Goal: Task Accomplishment & Management: Use online tool/utility

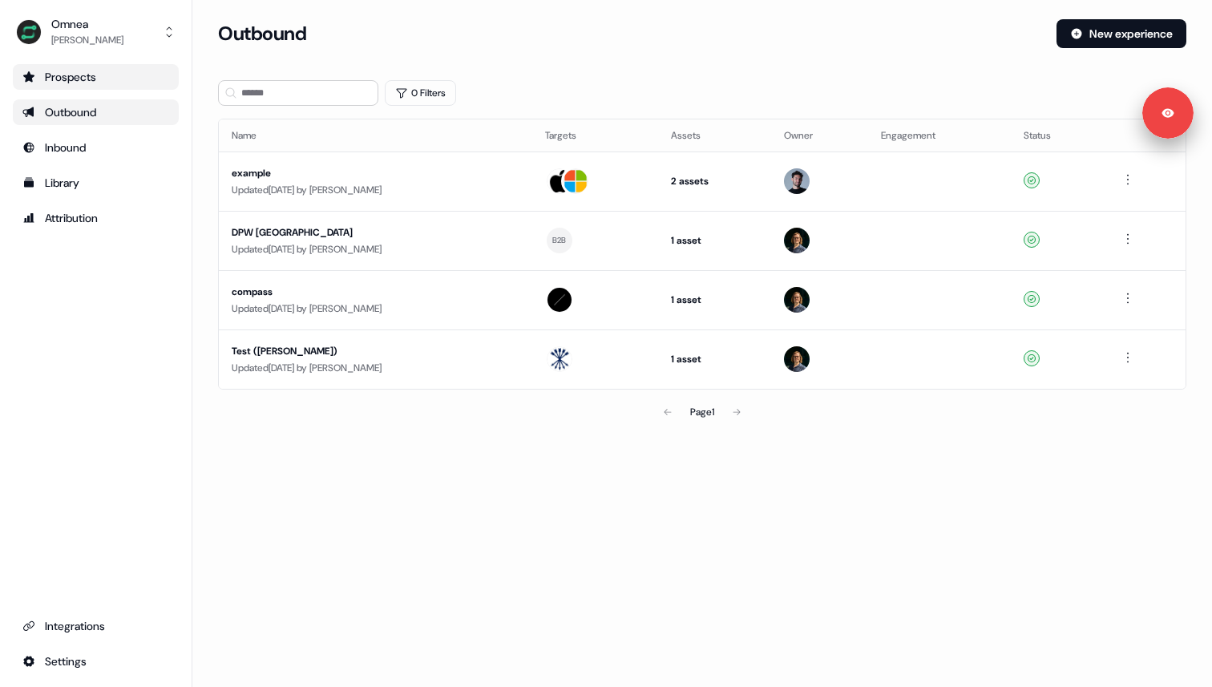
click at [122, 80] on div "Prospects" at bounding box center [95, 77] width 147 height 16
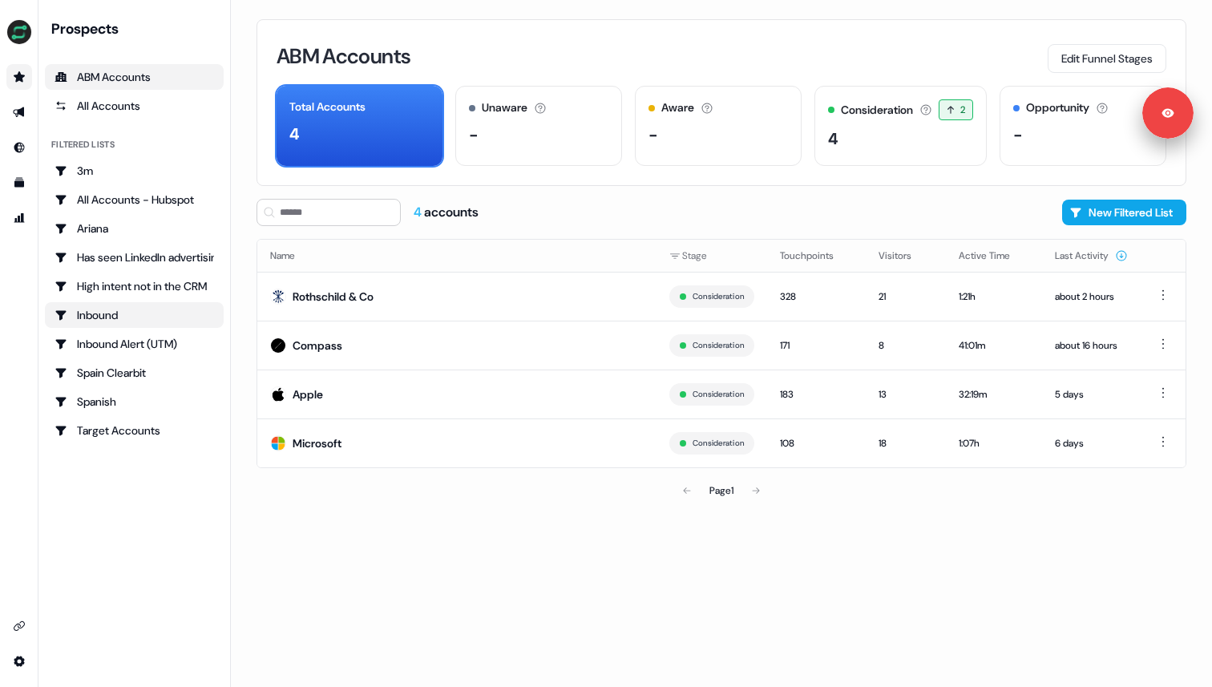
click at [154, 311] on div "Inbound" at bounding box center [135, 315] width 160 height 16
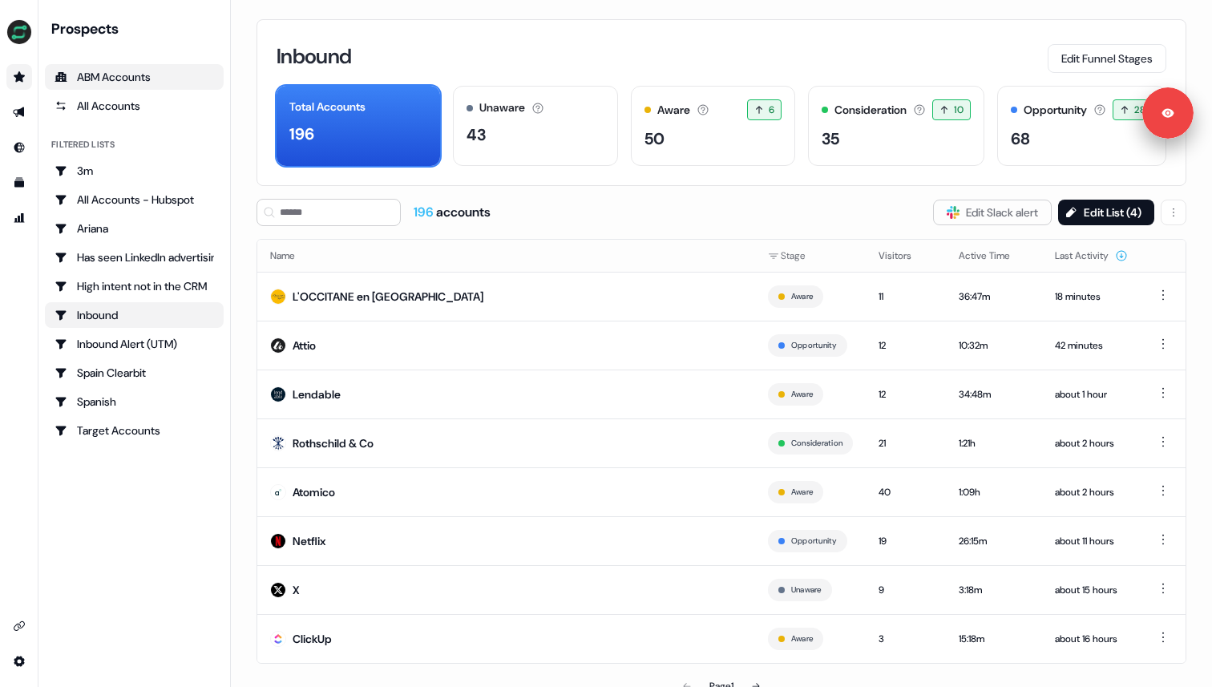
click at [144, 83] on div "ABM Accounts" at bounding box center [135, 77] width 160 height 16
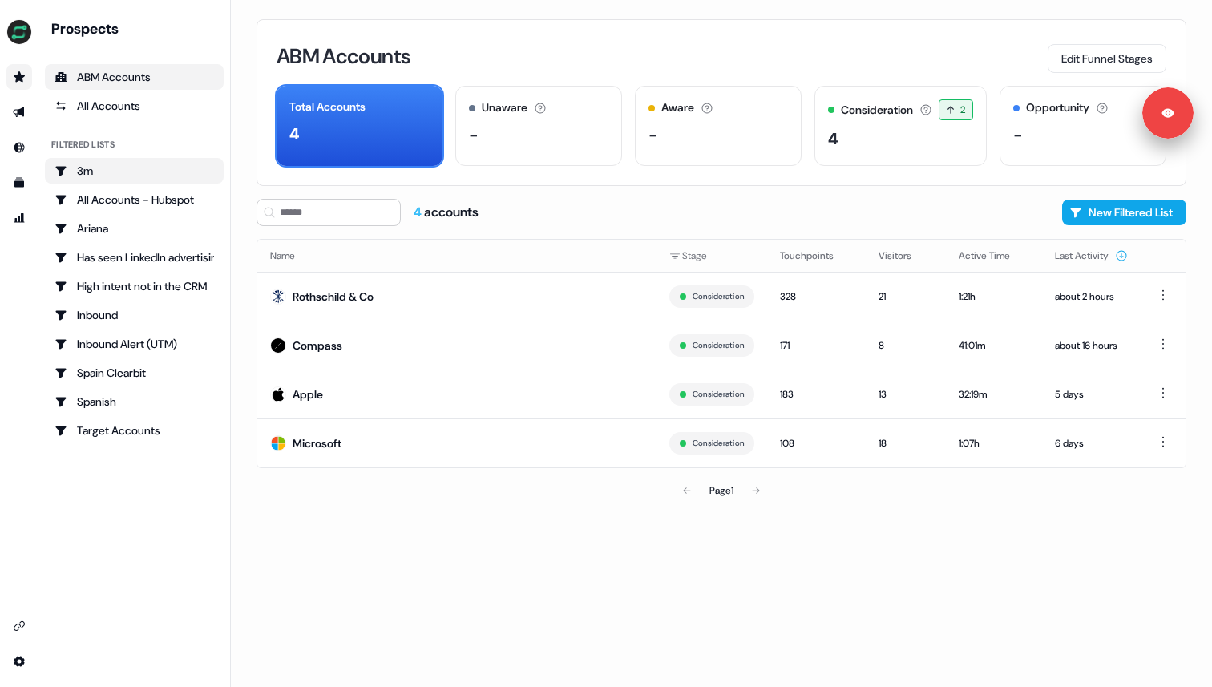
click at [137, 178] on link "3m" at bounding box center [134, 171] width 179 height 26
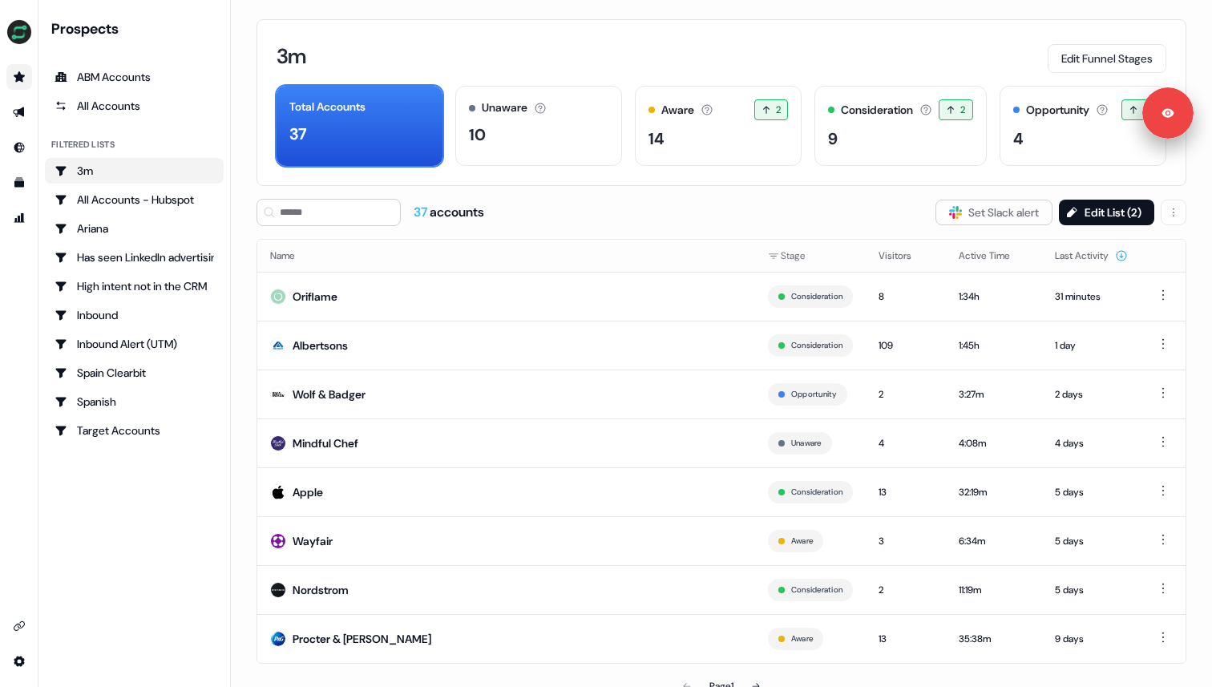
click at [133, 133] on div "Prospects ABM Accounts All Accounts Filtered lists 3m All Accounts - Hubspot Ar…" at bounding box center [134, 231] width 179 height 424
click at [134, 112] on div "All Accounts" at bounding box center [135, 106] width 160 height 16
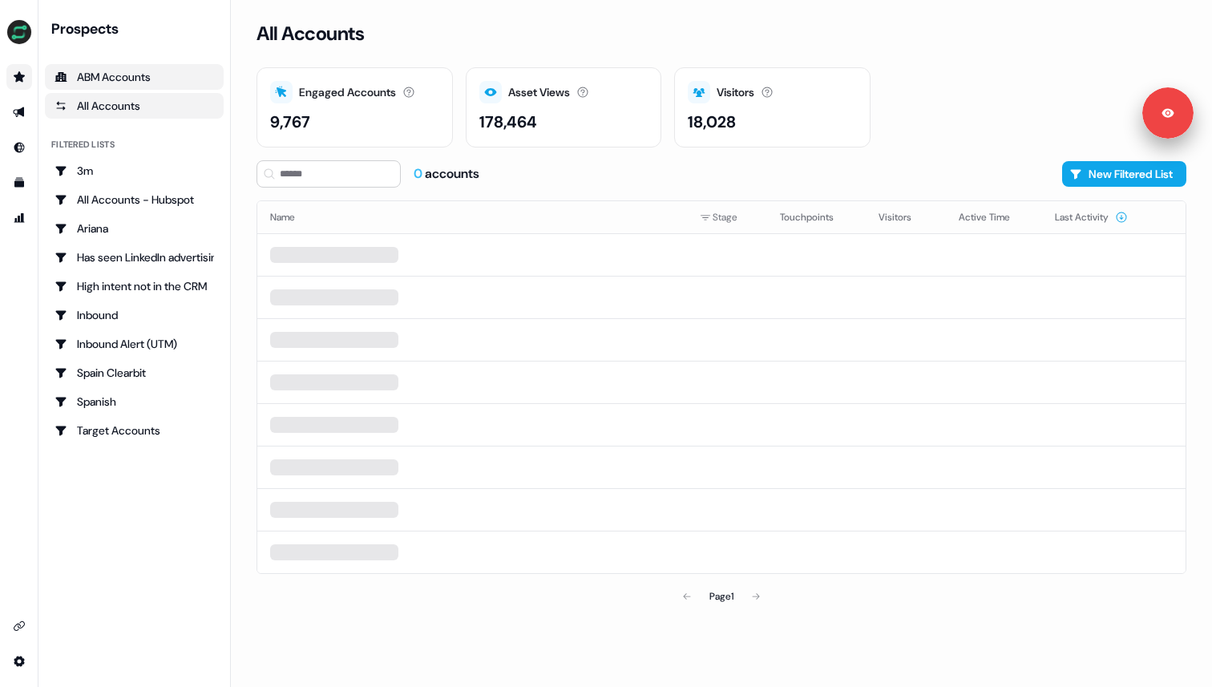
click at [140, 79] on div "ABM Accounts" at bounding box center [135, 77] width 160 height 16
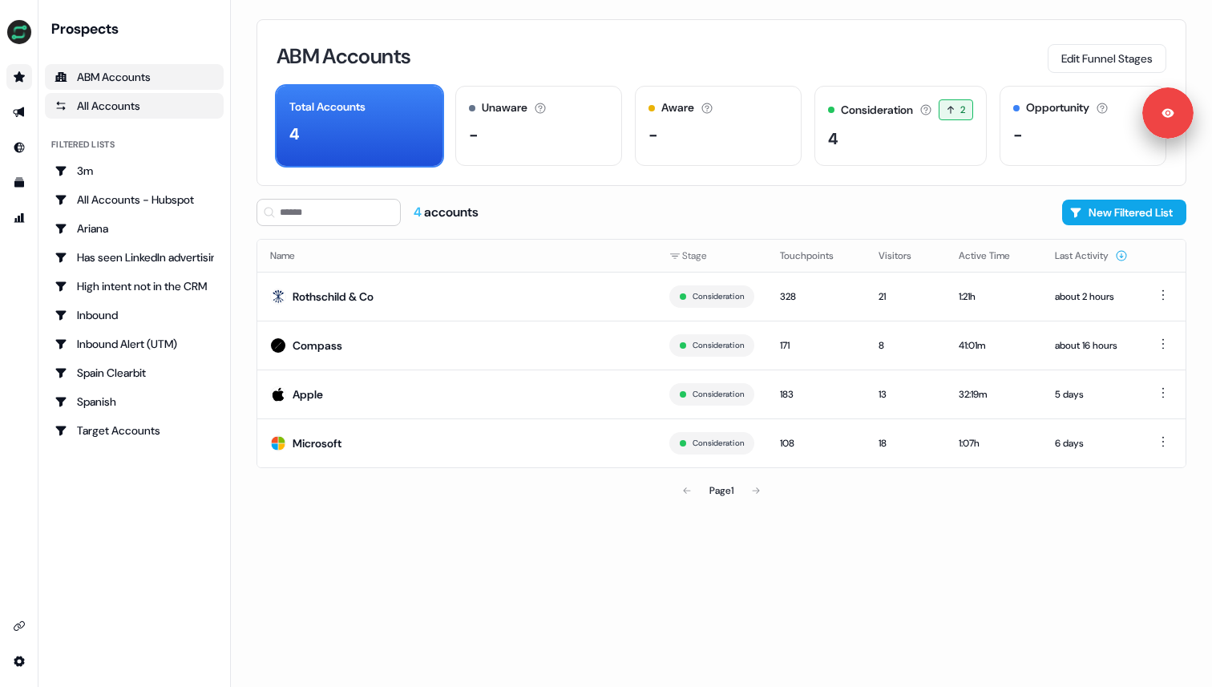
click at [136, 108] on div "All Accounts" at bounding box center [135, 106] width 160 height 16
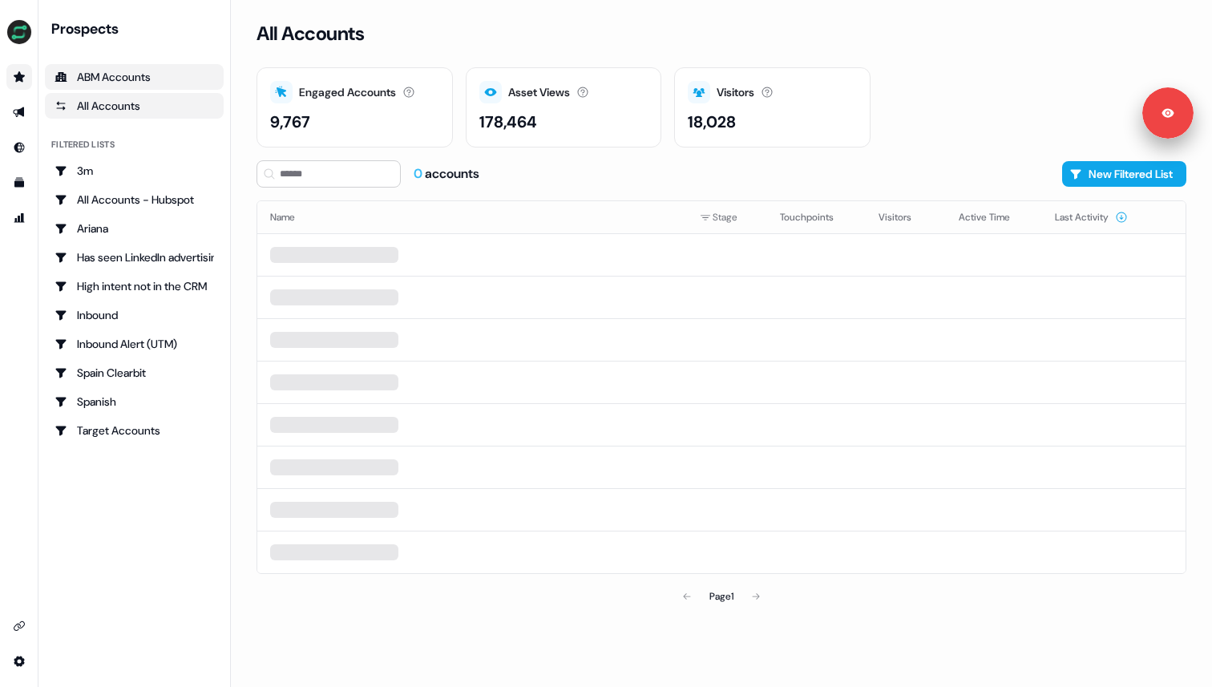
click at [140, 82] on div "ABM Accounts" at bounding box center [135, 77] width 160 height 16
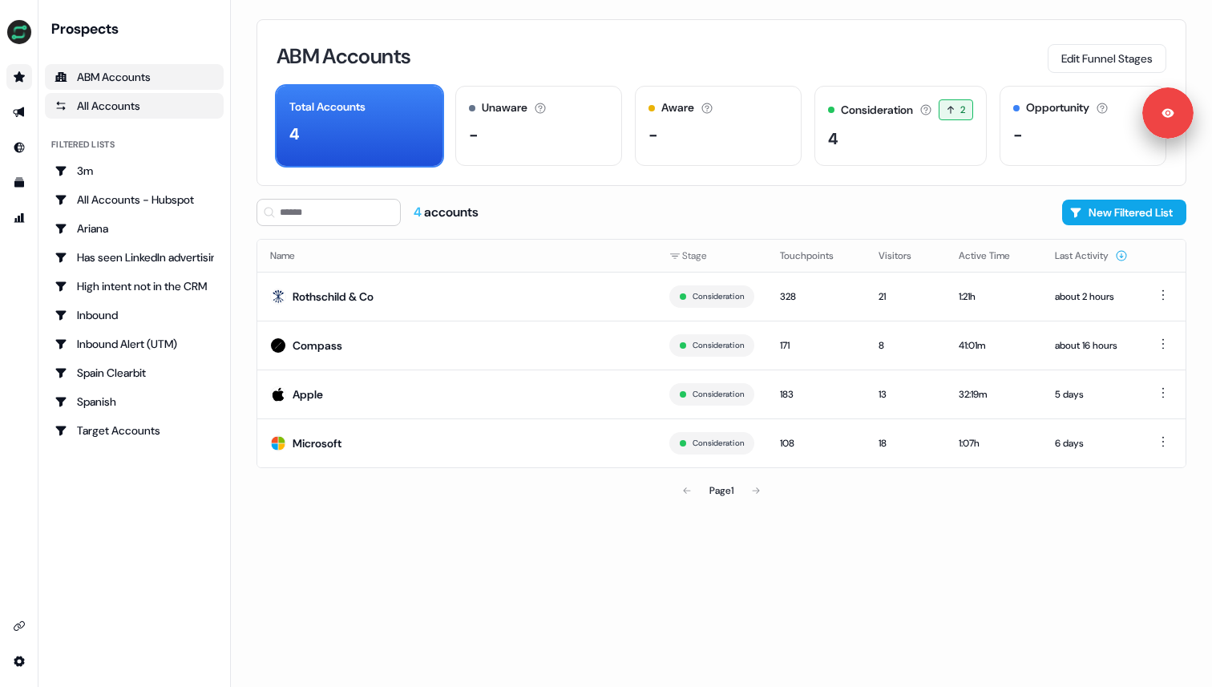
click at [135, 106] on div "All Accounts" at bounding box center [135, 106] width 160 height 16
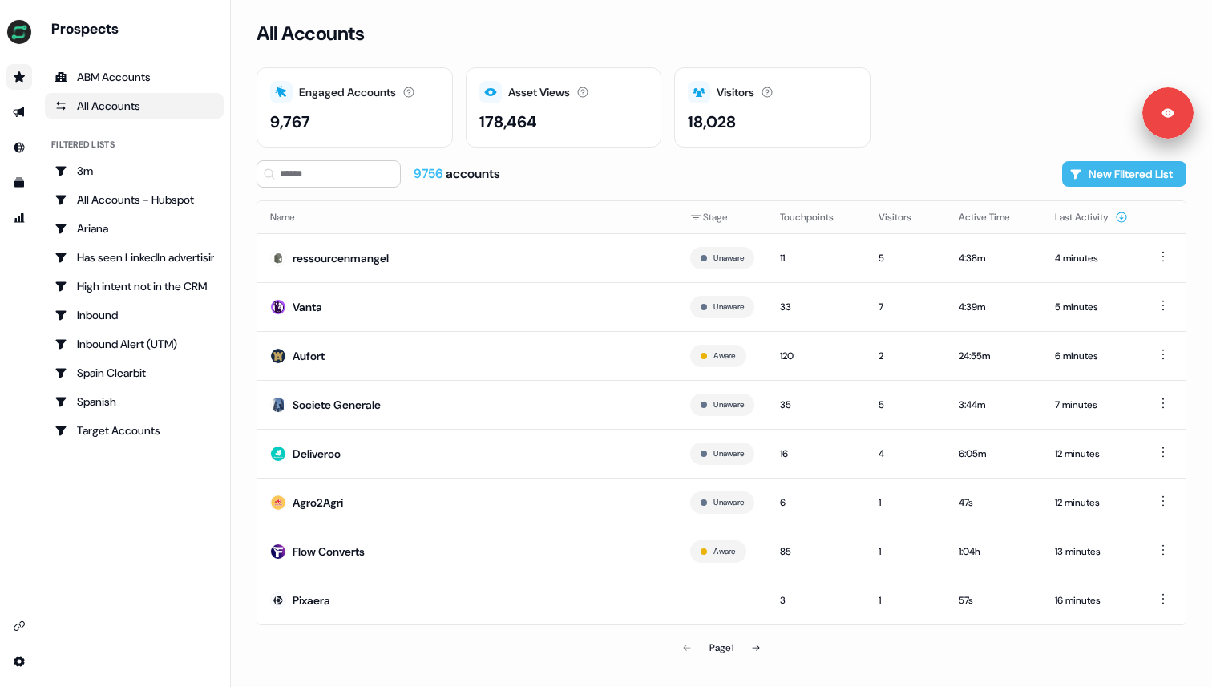
click at [1111, 172] on button "New Filtered List" at bounding box center [1125, 174] width 124 height 26
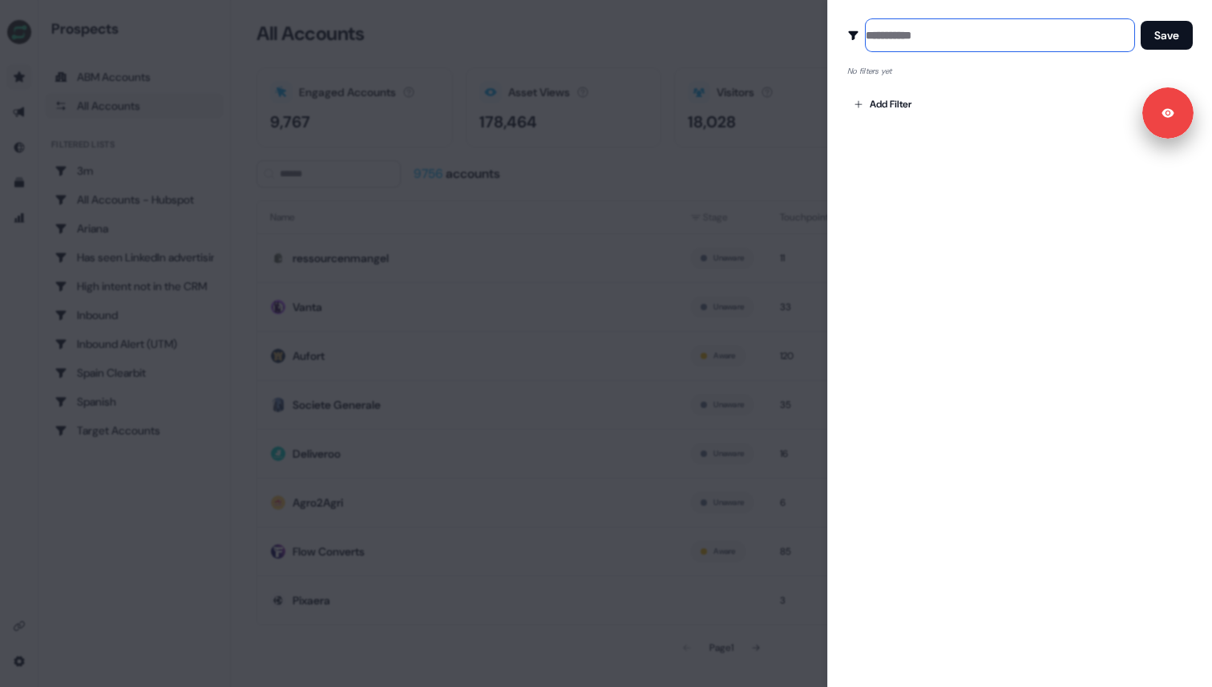
click at [901, 42] on input at bounding box center [1000, 35] width 269 height 32
type input "**********"
click at [892, 103] on body "For the best experience switch devices to a bigger screen. Go to Userled.io Pro…" at bounding box center [606, 343] width 1212 height 687
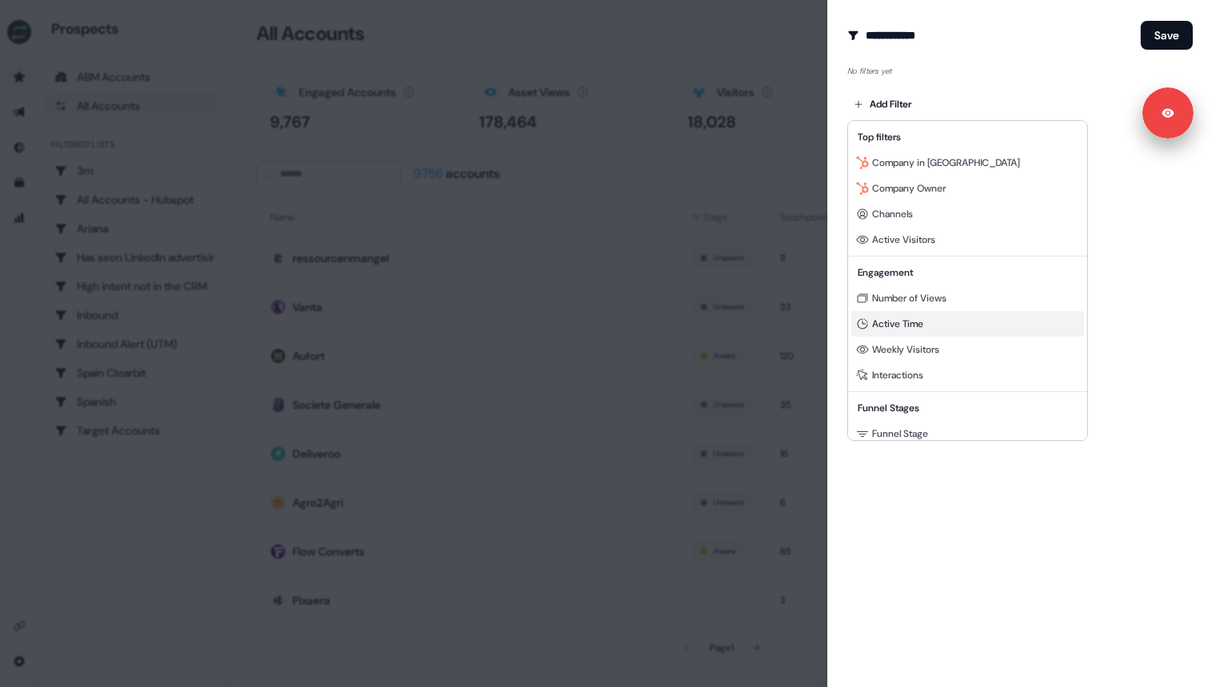
click at [924, 324] on span "Active Time" at bounding box center [897, 324] width 51 height 13
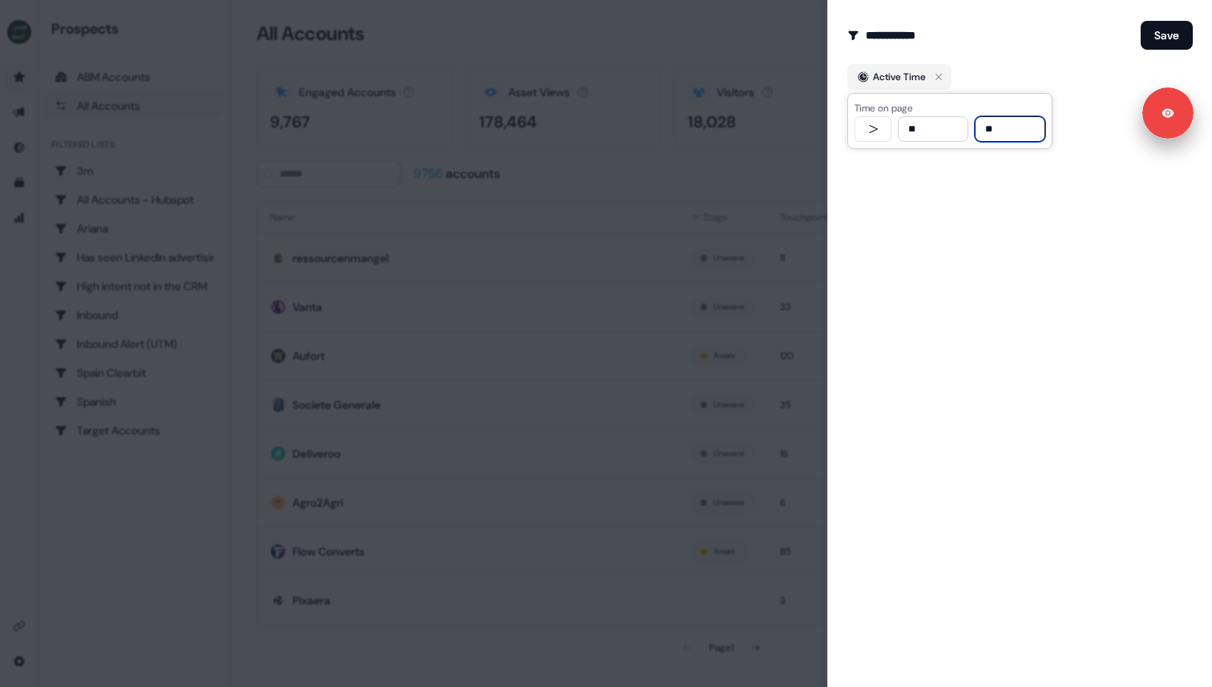
drag, startPoint x: 909, startPoint y: 130, endPoint x: 917, endPoint y: 132, distance: 8.2
click at [917, 132] on input "**" at bounding box center [933, 129] width 71 height 26
type input "***"
click at [901, 176] on div "**********" at bounding box center [1020, 343] width 385 height 687
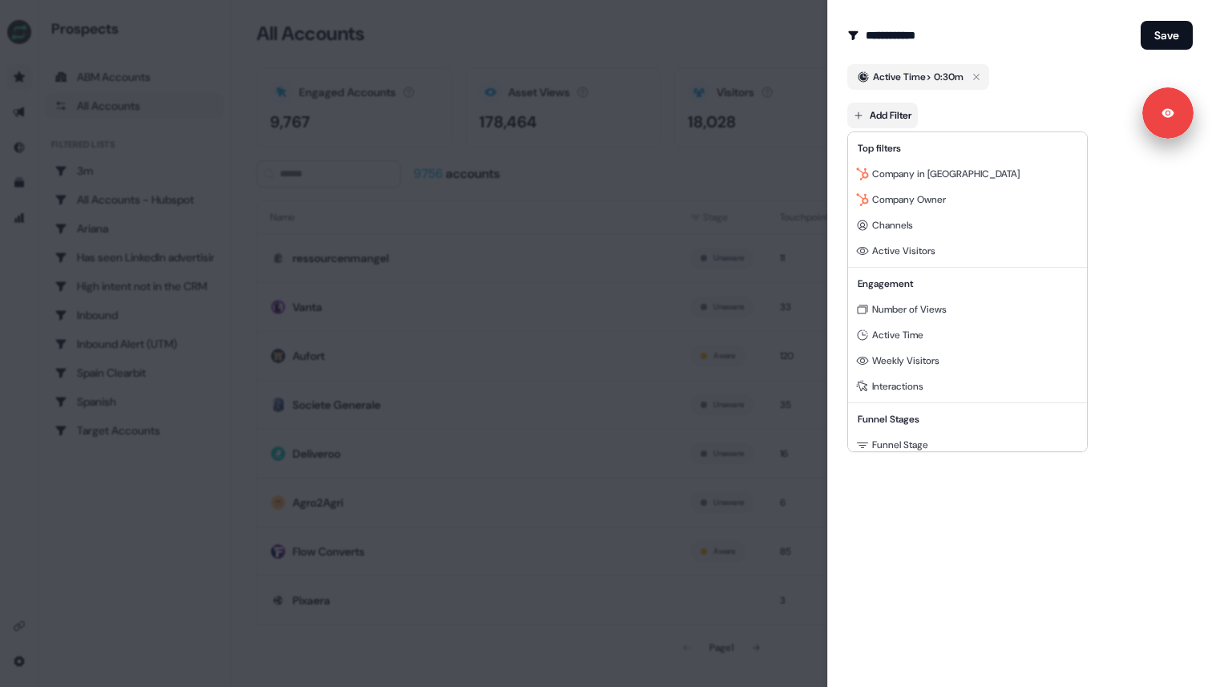
click at [890, 114] on body "For the best experience switch devices to a bigger screen. Go to Userled.io Pro…" at bounding box center [606, 343] width 1212 height 687
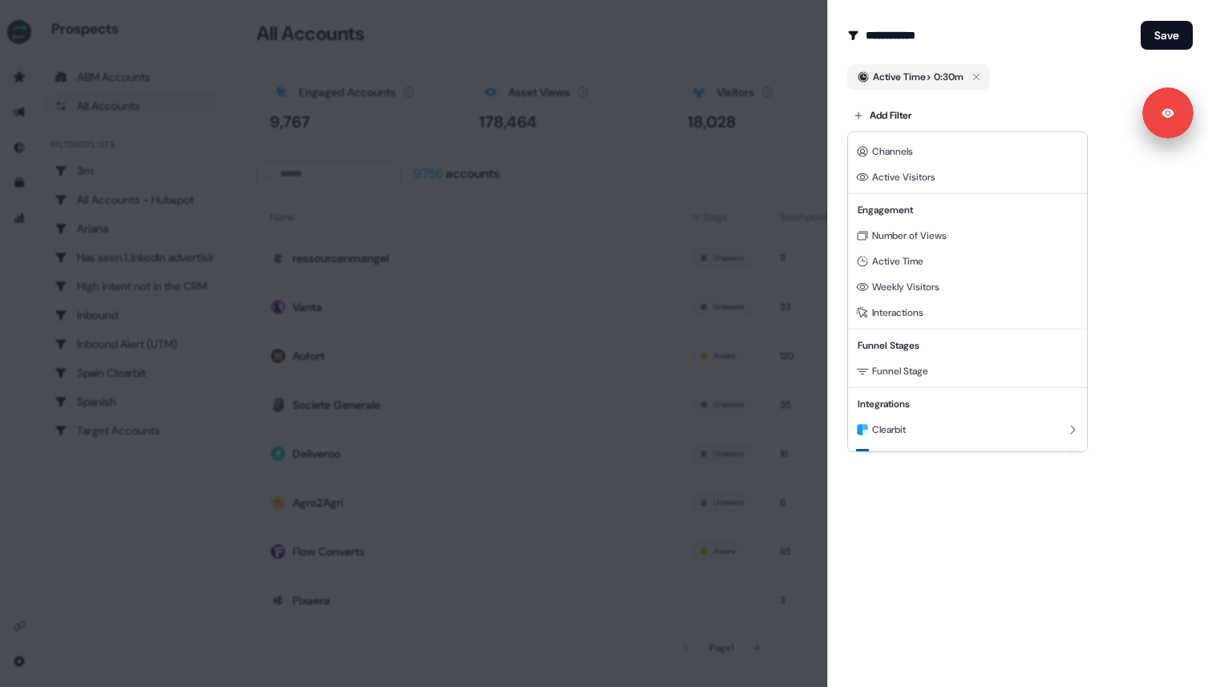
scroll to position [75, 0]
click at [921, 308] on span "Interactions" at bounding box center [897, 311] width 51 height 13
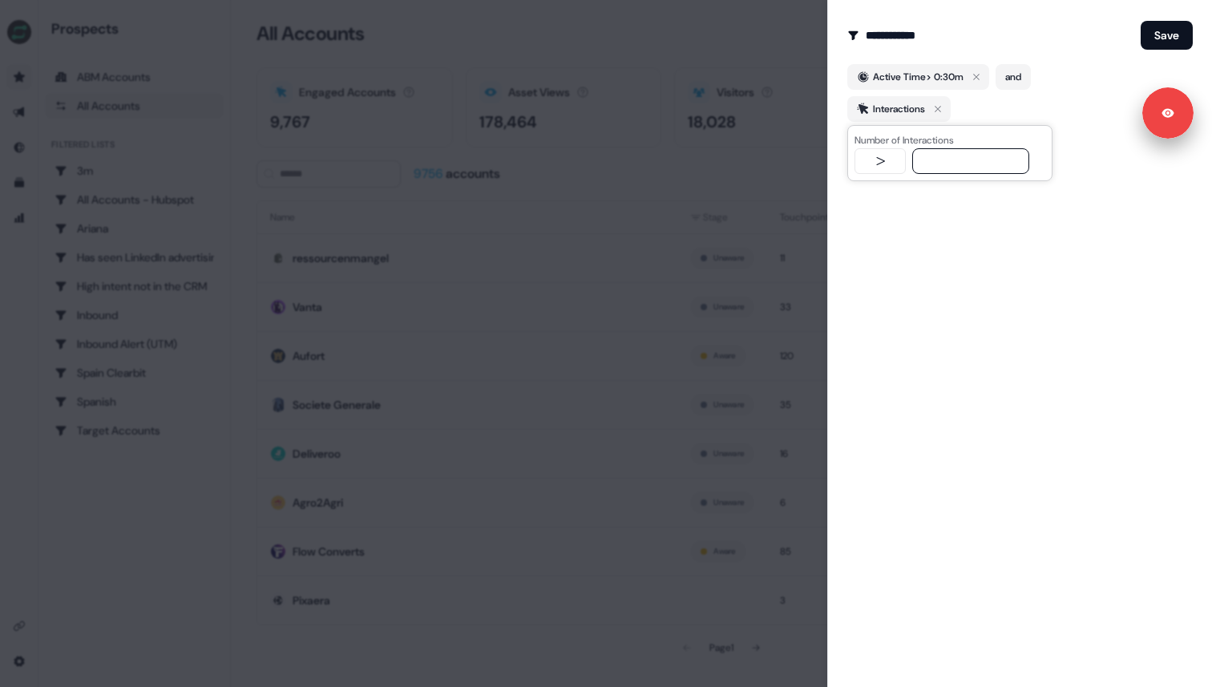
click at [898, 322] on div "**********" at bounding box center [1020, 343] width 385 height 687
click at [1160, 37] on button "Save" at bounding box center [1167, 35] width 52 height 29
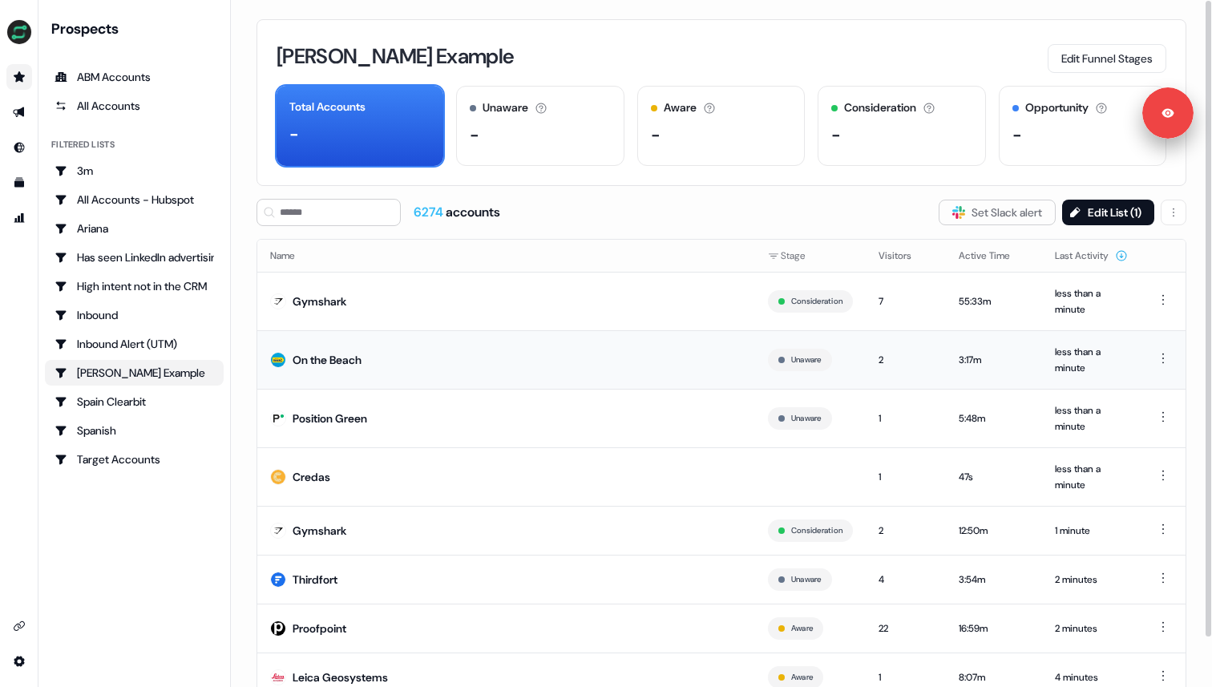
scroll to position [22, 0]
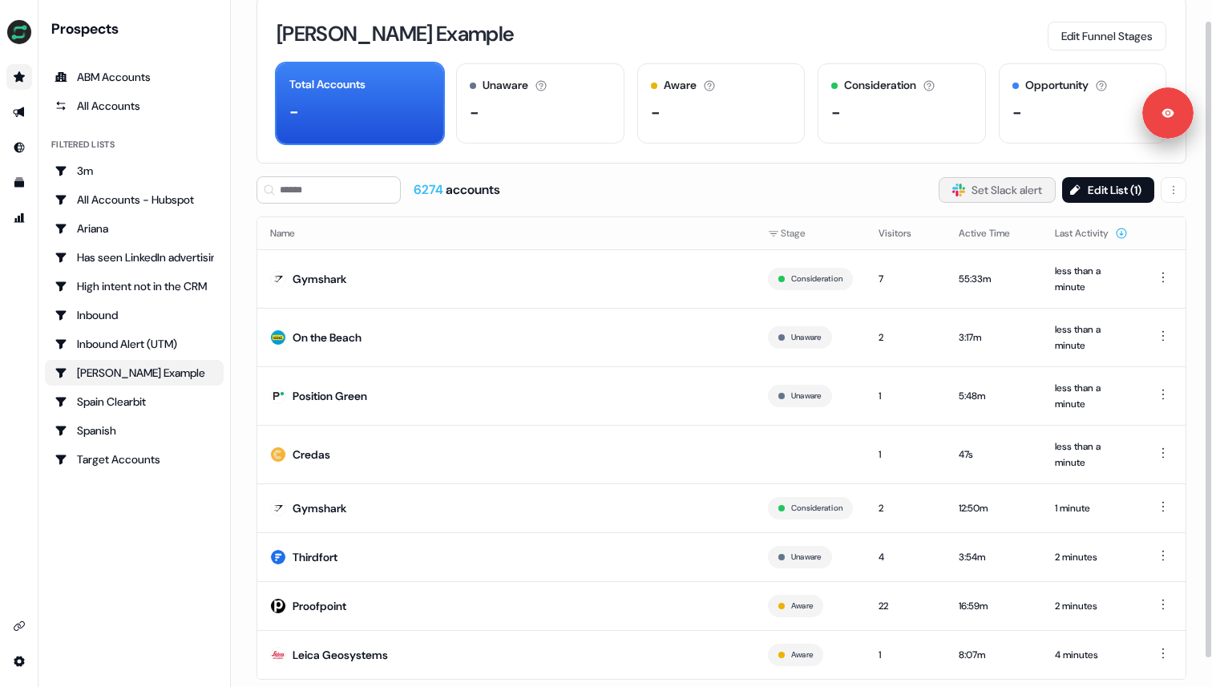
click at [1005, 194] on button "Slack Logo SVG Set Slack alert" at bounding box center [997, 190] width 117 height 26
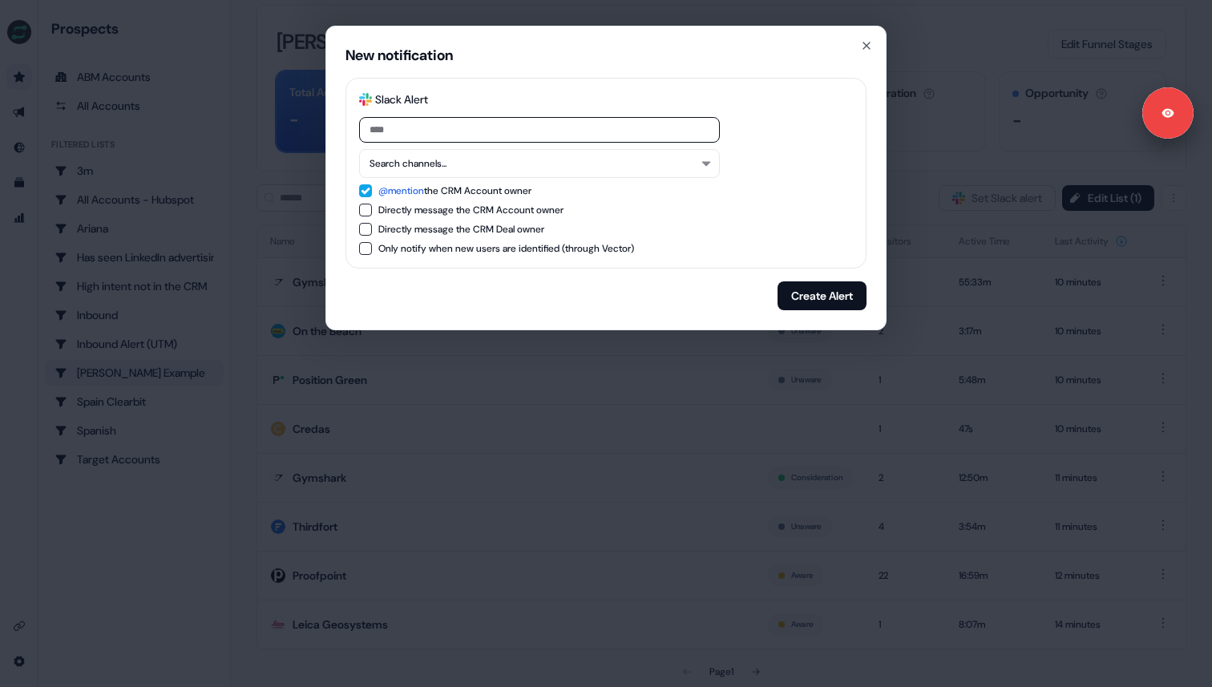
click at [990, 177] on div "New notification Slack Logo SVG Slack Alert Search channels... @mention the CRM…" at bounding box center [606, 343] width 1212 height 687
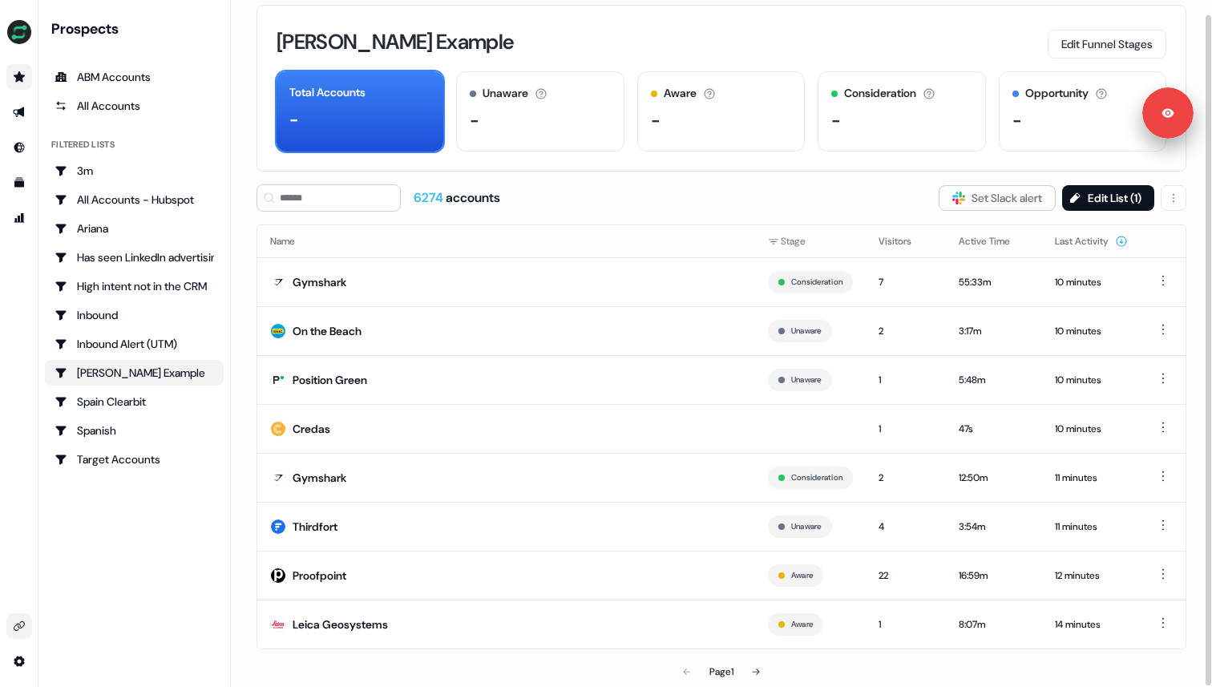
click at [18, 617] on link "Go to integrations" at bounding box center [19, 626] width 26 height 26
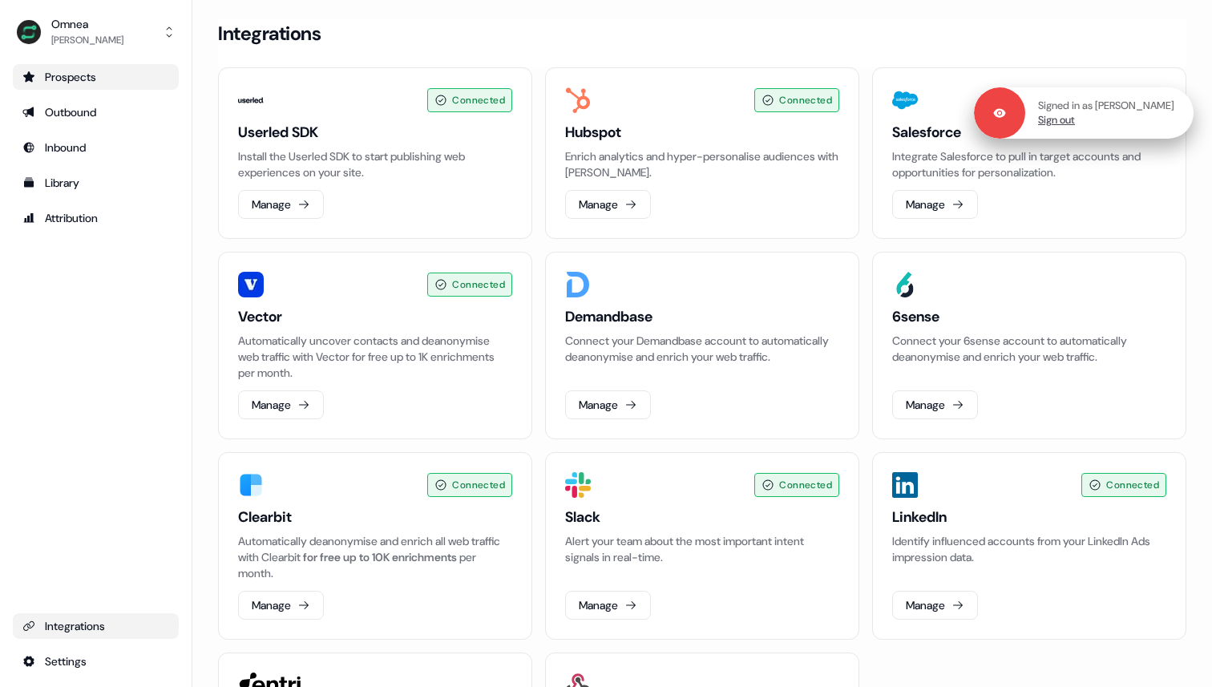
click at [1075, 117] on link "Sign out" at bounding box center [1056, 120] width 37 height 14
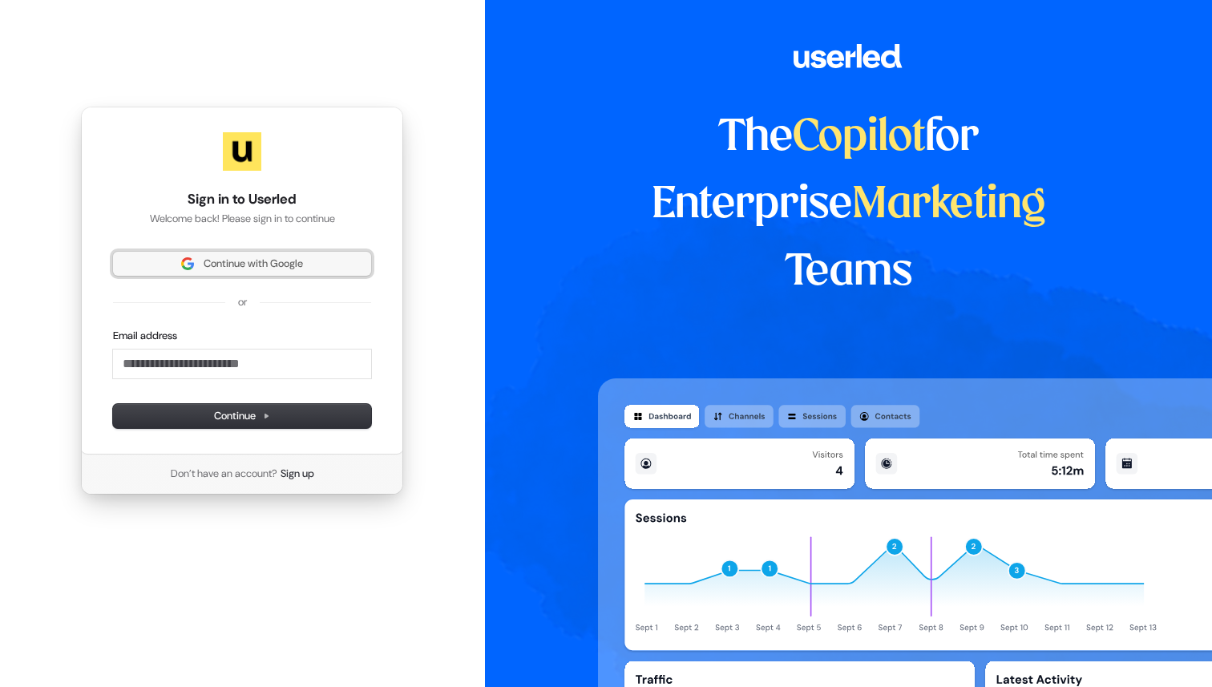
click at [277, 255] on button "Continue with Google" at bounding box center [242, 264] width 258 height 24
